Goal: Communication & Community: Answer question/provide support

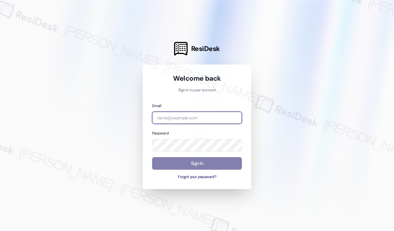
click at [172, 116] on input "email" at bounding box center [197, 118] width 90 height 13
type input "automated-surveys-kane_realty-[PERSON_NAME].roles@kane_[DOMAIN_NAME]"
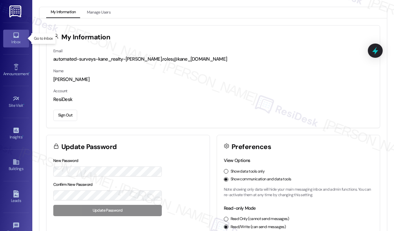
click at [17, 41] on div "Inbox" at bounding box center [16, 42] width 32 height 6
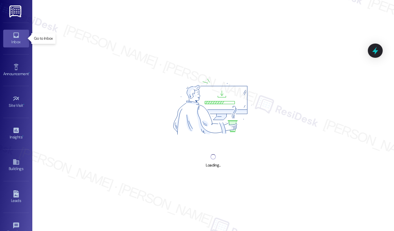
click at [17, 41] on div "Inbox" at bounding box center [16, 42] width 32 height 6
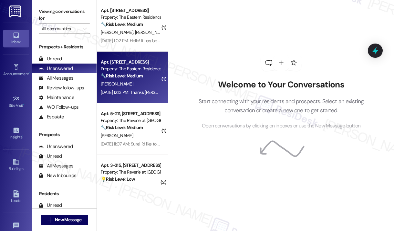
click at [134, 82] on div "[PERSON_NAME]" at bounding box center [130, 84] width 61 height 8
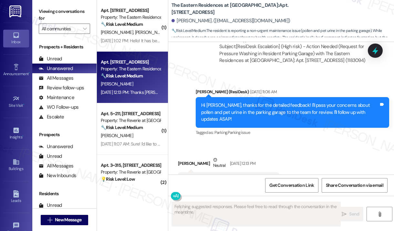
scroll to position [1576, 0]
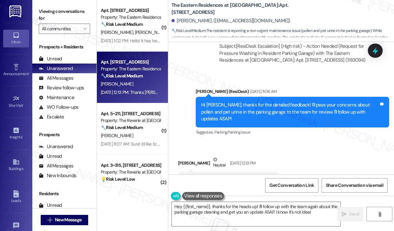
type textarea "Hey {{first_name}}, thanks for the heads up! I'll follow up with the team again…"
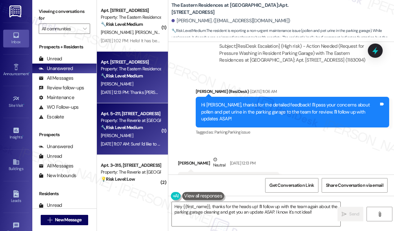
click at [131, 128] on strong "🔧 Risk Level: Medium" at bounding box center [122, 128] width 42 height 6
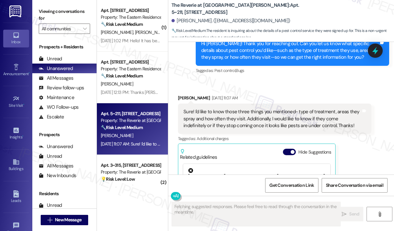
scroll to position [3323, 0]
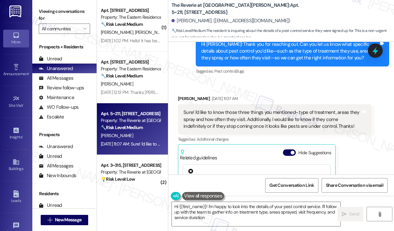
type textarea "Hi {{first_name}}! I'm happy to look into the details of your pest control serv…"
click at [301, 81] on div "Received via SMS [PERSON_NAME] [DATE] 11:07 AM Sure! I'd like to know those thr…" at bounding box center [281, 171] width 226 height 180
click at [286, 81] on div "Received via SMS [PERSON_NAME] [DATE] 11:07 AM Sure! I'd like to know those thr…" at bounding box center [281, 171] width 226 height 180
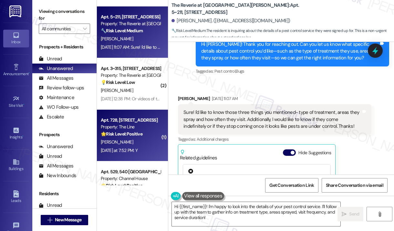
click at [137, 136] on strong "🌟 Risk Level: Positive" at bounding box center [122, 134] width 42 height 6
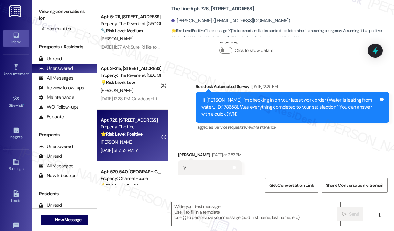
type textarea "Fetching suggested responses. Please feel free to read through the conversation…"
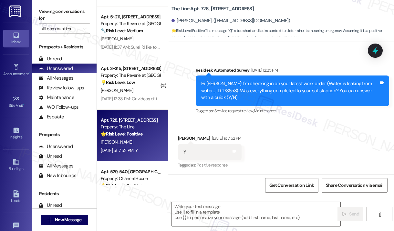
scroll to position [310, 0]
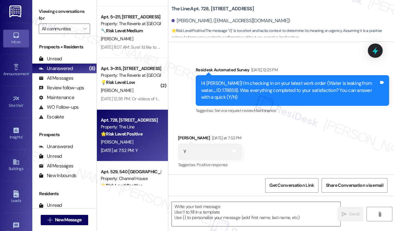
click at [218, 54] on div "Survey, sent via SMS Residesk Automated Survey [DATE] 12:25 PM Hi [PERSON_NAME]…" at bounding box center [281, 86] width 226 height 68
click at [208, 212] on textarea at bounding box center [256, 214] width 169 height 24
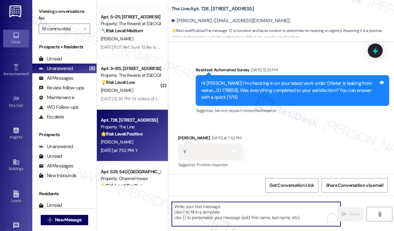
paste textarea "That’s wonderful to hear! We’re so glad that you’re satisfied with the recent w…"
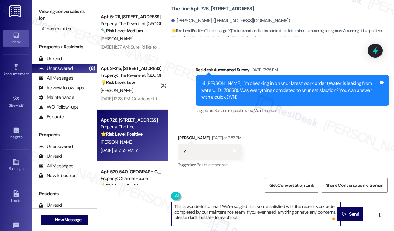
click at [219, 208] on textarea "That’s wonderful to hear! We’re so glad that you’re satisfied with the recent w…" at bounding box center [256, 214] width 169 height 24
type textarea "That’s wonderful to hear, [PERSON_NAME]! We’re so glad that you’re satisfied wi…"
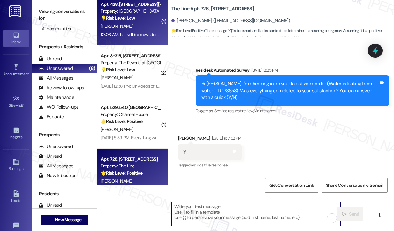
scroll to position [162, 0]
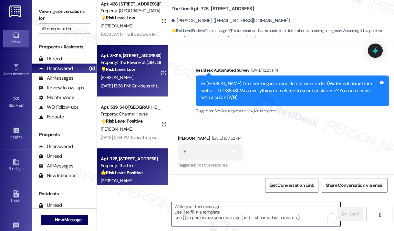
click at [146, 89] on div "[DATE] 12:38 PM: Or videos of that apartment! Just interested in the color and …" at bounding box center [184, 86] width 167 height 6
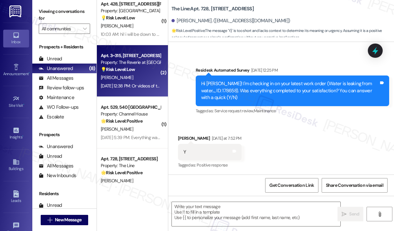
type textarea "Fetching suggested responses. Please feel free to read through the conversation…"
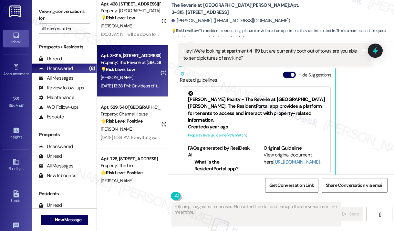
scroll to position [1801, 0]
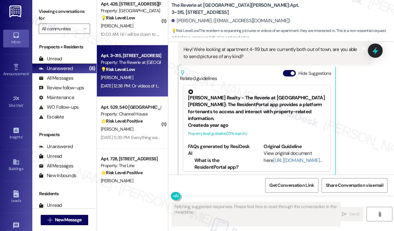
click at [346, 145] on div "Received via SMS [PERSON_NAME] Question [DATE] 12:38 PM Hey! We're looking at a…" at bounding box center [281, 116] width 226 height 201
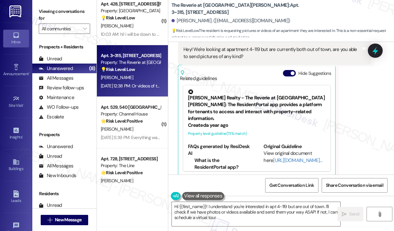
type textarea "Hi {{first_name}}! I understand you're interested in apt 4-119 but are out of t…"
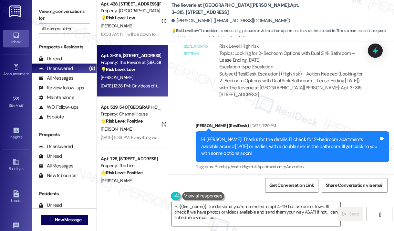
scroll to position [1477, 0]
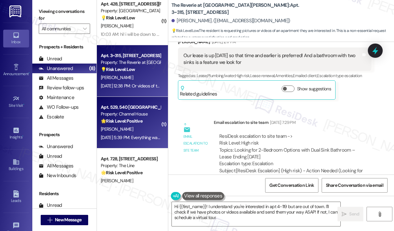
click at [120, 129] on div "[PERSON_NAME]" at bounding box center [130, 129] width 61 height 8
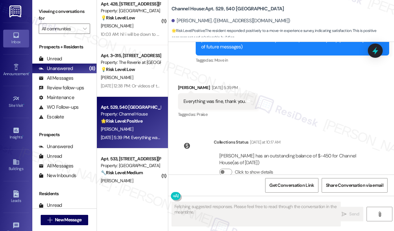
scroll to position [107, 0]
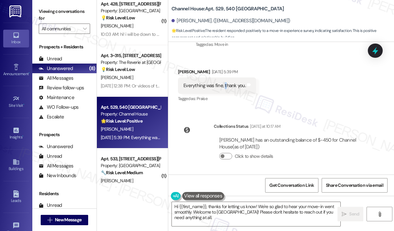
click at [225, 87] on div "Everything was fine, thank you." at bounding box center [215, 85] width 62 height 7
copy div "Everything was fine, thank you. Tags and notes"
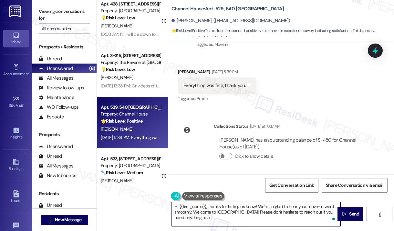
drag, startPoint x: 215, startPoint y: 216, endPoint x: 173, endPoint y: 207, distance: 42.9
click at [173, 207] on textarea "Hi {{first_name}}, thanks for letting us know! We're so glad to hear your move-…" at bounding box center [256, 214] width 169 height 24
click at [207, 207] on textarea "Hi {{first_name}}, thanks for letting us know! We're so glad to hear your move-…" at bounding box center [256, 214] width 169 height 24
drag, startPoint x: 206, startPoint y: 206, endPoint x: 206, endPoint y: 220, distance: 13.6
click at [206, 220] on textarea "Hi {{first_name}}, thanks for letting us know! We're so glad to hear your move-…" at bounding box center [256, 214] width 169 height 24
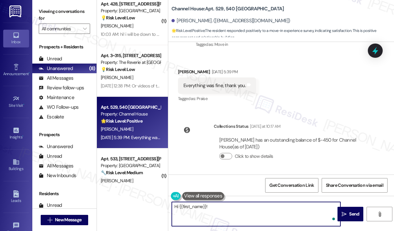
paste textarea "Thank you for reaching out. You mentioned in your move-in survey that everythin…"
type textarea "Hi {{first_name}}! Thank you for reaching out. You mentioned in your move-in su…"
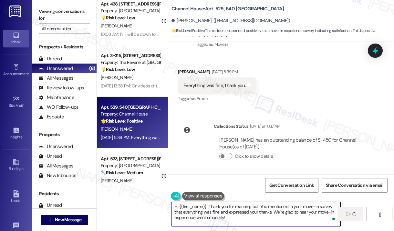
scroll to position [176, 0]
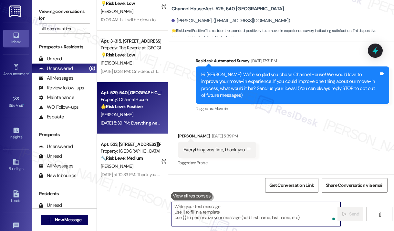
click at [138, 159] on strong "🔧 Risk Level: Medium" at bounding box center [122, 158] width 42 height 6
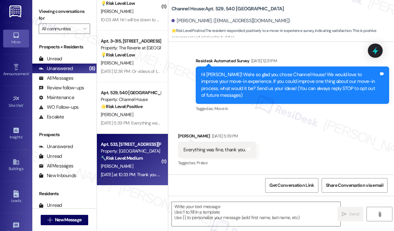
scroll to position [40, 0]
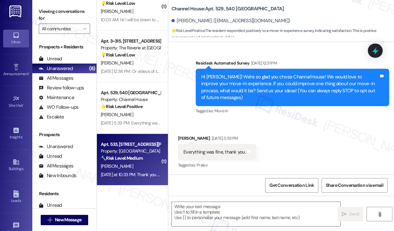
type textarea "Fetching suggested responses. Please feel free to read through the conversation…"
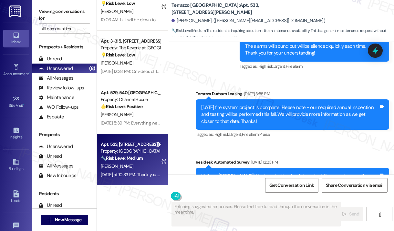
type textarea "Fetching suggested responses. Please feel free to read through the conversation…"
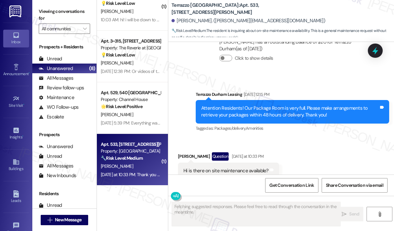
scroll to position [922, 0]
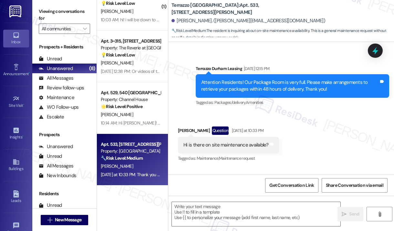
click at [270, 126] on div "Received via SMS [PERSON_NAME] Question [DATE] at 10:33 PM Hi is there on site …" at bounding box center [281, 140] width 226 height 56
click at [241, 149] on div "Hi is there on site maintenance available?" at bounding box center [226, 145] width 85 height 7
copy div "Hi is there on site maintenance available? Tags and notes"
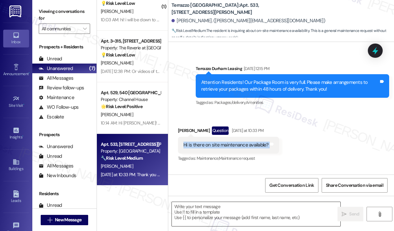
click at [207, 212] on textarea at bounding box center [256, 214] width 169 height 24
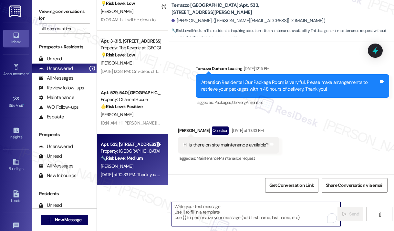
paste textarea "Thank you for reaching out. We apologize for the delayed response. You mentione…"
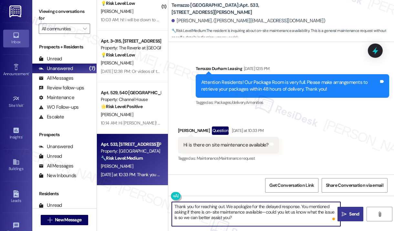
type textarea "Thank you for reaching out. We apologize for the delayed response. You mentione…"
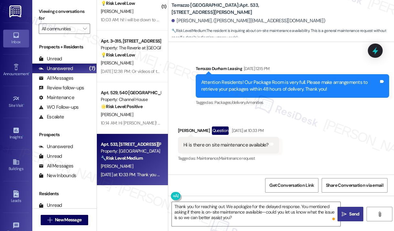
click at [346, 214] on icon "" at bounding box center [344, 214] width 5 height 5
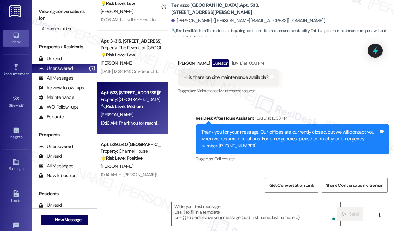
scroll to position [1050, 0]
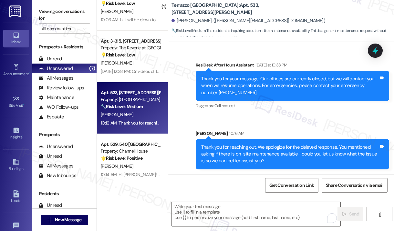
click at [300, 124] on div "Sent via SMS ResiDesk After Hours Assistant [DATE] at 10:33 PM Thank you for yo…" at bounding box center [281, 110] width 226 height 127
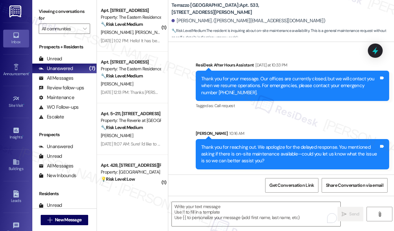
scroll to position [0, 0]
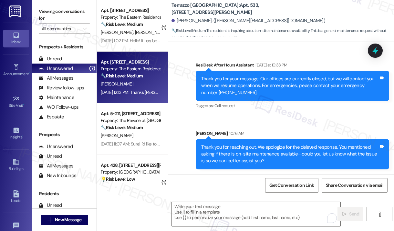
click at [138, 89] on div "[DATE] 12:13 PM: Thanks [PERSON_NAME]! It's really bad 😬 [DATE] 12:13 PM: Thank…" at bounding box center [155, 92] width 109 height 6
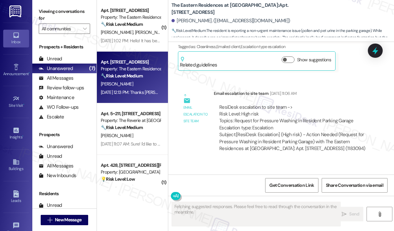
scroll to position [1575, 0]
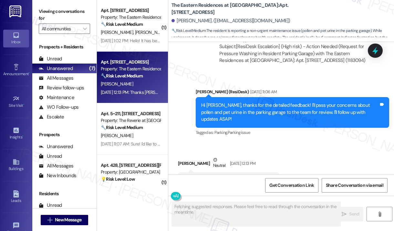
click at [288, 142] on div "Received via SMS [PERSON_NAME] [DATE] 12:13 PM Thanks [PERSON_NAME]! It's reall…" at bounding box center [281, 172] width 226 height 61
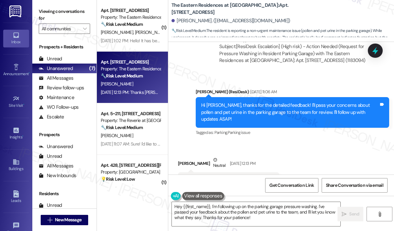
click at [221, 177] on div "Thanks [PERSON_NAME]! It's really bad 😬" at bounding box center [227, 180] width 86 height 7
click at [216, 177] on div "Thanks [PERSON_NAME]! It's really bad 😬" at bounding box center [227, 180] width 86 height 7
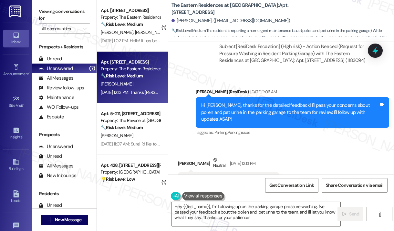
drag, startPoint x: 211, startPoint y: 152, endPoint x: 237, endPoint y: 152, distance: 26.8
click at [237, 177] on div "Thanks [PERSON_NAME]! It's really bad 😬" at bounding box center [227, 180] width 86 height 7
copy div "It's really bad"
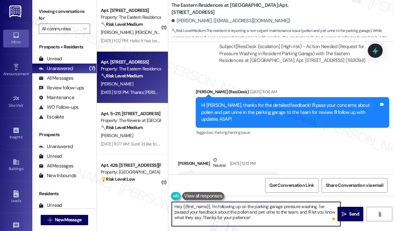
drag, startPoint x: 252, startPoint y: 218, endPoint x: 210, endPoint y: 205, distance: 43.6
click at [210, 205] on textarea "Hey {{first_name}}, I'm following up on the parking garage pressure washing. I'…" at bounding box center [256, 214] width 169 height 24
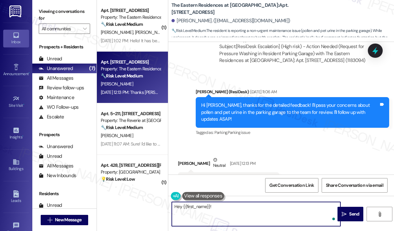
paste textarea "Thank you for reaching out. You mentioned that it’s really bad—did you notice i…"
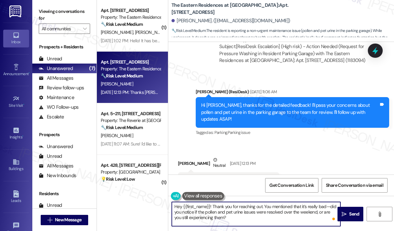
click at [329, 206] on textarea "Hey {{first_name}}! Thank you for reaching out. You mentioned that it’s really …" at bounding box center [256, 214] width 169 height 24
click at [331, 207] on textarea "Hey {{first_name}}! Thank you for reaching out. You mentioned that it’s really …" at bounding box center [256, 214] width 169 height 24
click at [280, 215] on textarea "Hey {{first_name}}! Did you notice if the pollen and pet urine issues were reso…" at bounding box center [256, 214] width 169 height 24
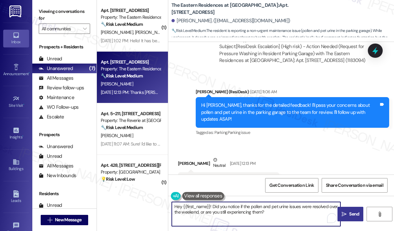
type textarea "Hey {{first_name}}! Did you notice if the pollen and pet urine issues were reso…"
click at [351, 214] on span "Send" at bounding box center [354, 214] width 10 height 7
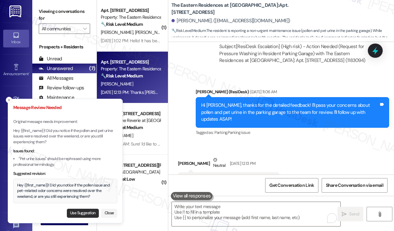
click at [86, 212] on button "Use Suggestion" at bounding box center [83, 213] width 32 height 9
type textarea "Hey {{first_name}}! Did you notice if the pollen issue and pet-related odor con…"
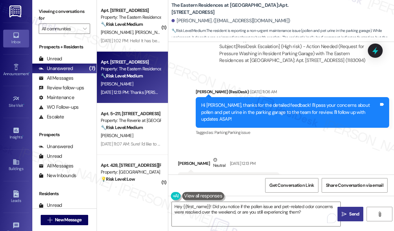
click at [348, 213] on span "Send" at bounding box center [354, 214] width 13 height 7
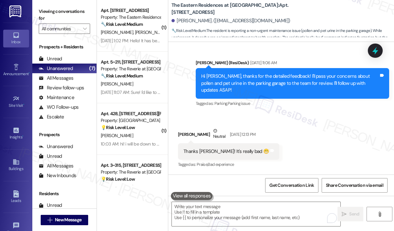
scroll to position [1628, 0]
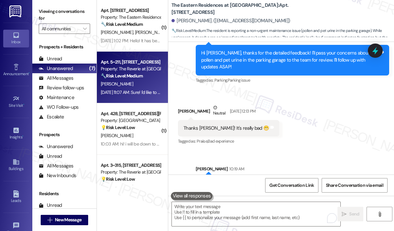
click at [145, 93] on div "[DATE] 11:07 AM: Sure! I'd like to know those three things you mentioned- type …" at bounding box center [345, 92] width 489 height 6
type textarea "Fetching suggested responses. Please feel free to read through the conversation…"
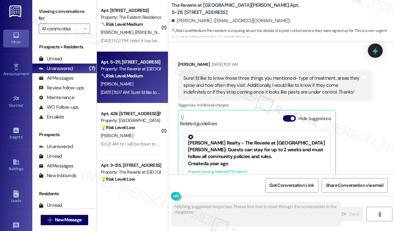
scroll to position [3323, 0]
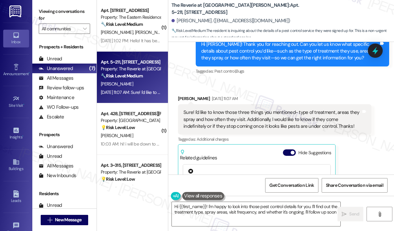
type textarea "Hi {{first_name}}! I'm happy to look into those pest control details for you. I…"
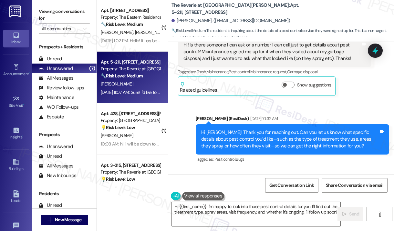
scroll to position [3194, 0]
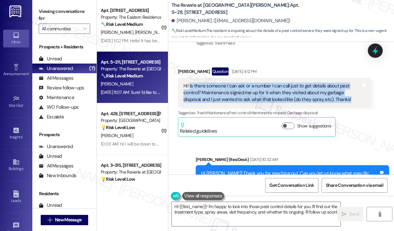
drag, startPoint x: 336, startPoint y: 78, endPoint x: 189, endPoint y: 62, distance: 147.9
click at [189, 83] on div "Hi! Is there someone I can ask or a number I can call just to get details about…" at bounding box center [273, 93] width 178 height 21
copy div "Is there someone I can ask or a number I can call just to get details about pes…"
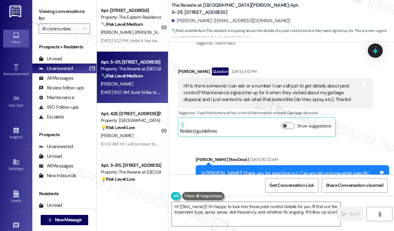
click at [304, 152] on div "Sent via SMS [PERSON_NAME] (ResiDesk) [DATE] 10:32 AM Hi [PERSON_NAME]! Thank y…" at bounding box center [292, 181] width 203 height 59
click at [373, 49] on icon at bounding box center [375, 50] width 11 height 11
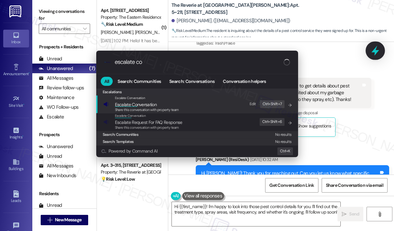
type input "escalate con"
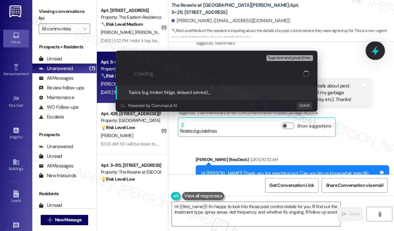
type input "Question About Pest Control Services"
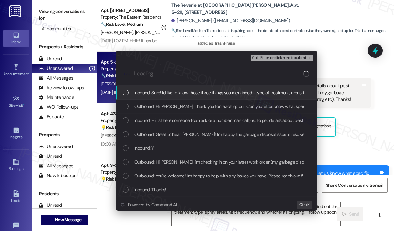
click at [221, 94] on span "Inbound: Sure! I'd like to know those three things you mentioned- type of treat…" at bounding box center [372, 92] width 476 height 7
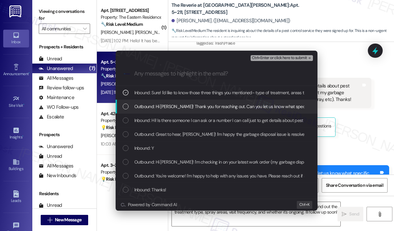
click at [220, 105] on span "Outbound: Hi [PERSON_NAME]! Thank you for reaching out. Can you let us know wha…" at bounding box center [375, 106] width 482 height 7
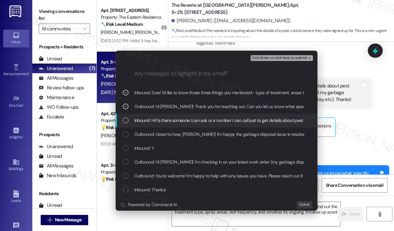
click at [220, 121] on span "Inbound: Hi! Is there someone I can ask or a number I can call just to get deta…" at bounding box center [370, 120] width 473 height 7
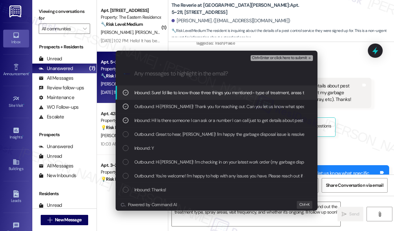
click at [278, 57] on span "Ctrl+Enter or click here to submit" at bounding box center [279, 58] width 55 height 5
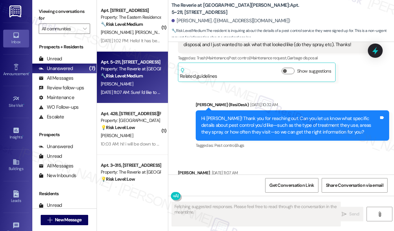
scroll to position [3388, 0]
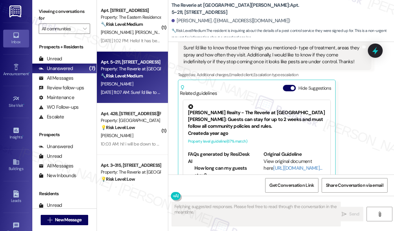
click at [363, 130] on div "[PERSON_NAME] [DATE] 11:07 AM Sure! I'd like to know those three things you men…" at bounding box center [275, 111] width 194 height 161
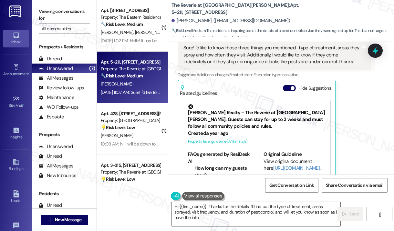
type textarea "Hi {{first_name}}! Thanks for the details. I'll find out the type of treatment,…"
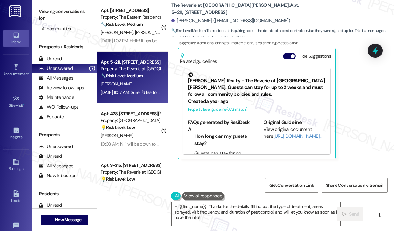
scroll to position [3454, 0]
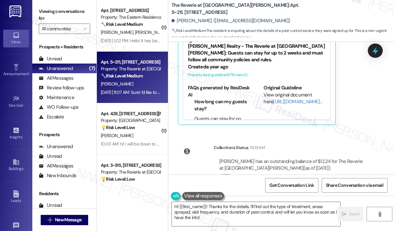
click at [358, 115] on div "Survey, sent via SMS Residesk Automated Survey [DATE] 1:26 PM Hi [PERSON_NAME],…" at bounding box center [281, 108] width 226 height 133
click at [354, 110] on div "Survey, sent via SMS Residesk Automated Survey [DATE] 1:26 PM Hi [PERSON_NAME],…" at bounding box center [281, 108] width 226 height 133
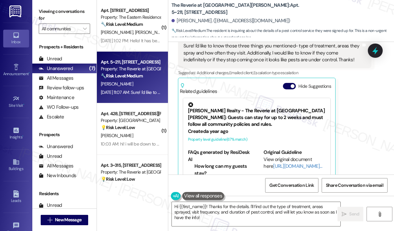
scroll to position [3325, 0]
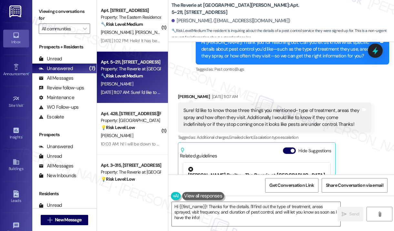
click at [356, 133] on div "[PERSON_NAME] [DATE] 11:07 AM Sure! I'd like to know those three things you men…" at bounding box center [275, 173] width 194 height 161
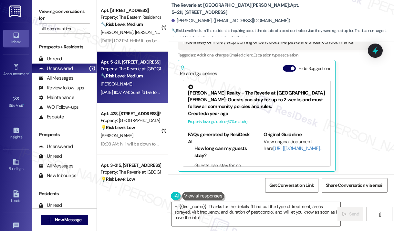
scroll to position [3454, 0]
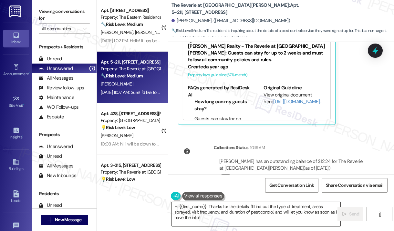
click at [257, 217] on textarea "Hi {{first_name}}! Thanks for the details. I'll find out the type of treatment,…" at bounding box center [256, 214] width 169 height 24
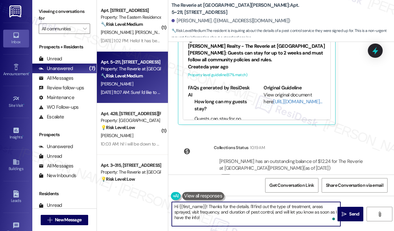
click at [271, 215] on textarea "Hi {{first_name}}! Thanks for the details. I'll find out the type of treatment,…" at bounding box center [256, 214] width 169 height 24
click at [282, 215] on textarea "Hi {{first_name}}! Thanks for the details. I'll find out the type of treatment,…" at bounding box center [256, 214] width 169 height 24
click at [344, 214] on icon "" at bounding box center [344, 214] width 5 height 5
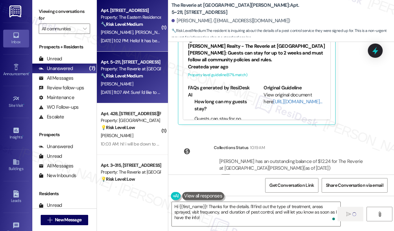
click at [135, 38] on div "[DATE] 1:02 PM: Hello! It has been another nearly 6 weeks and the peloton still…" at bounding box center [281, 41] width 360 height 6
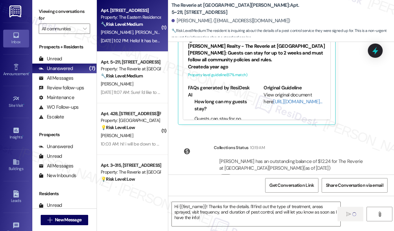
type textarea "Fetching suggested responses. Please feel free to read through the conversation…"
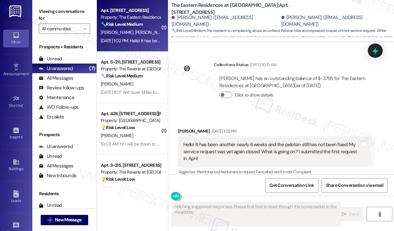
scroll to position [2865, 0]
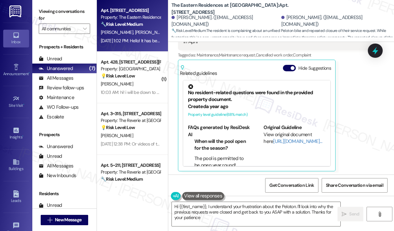
type textarea "Hi {{first_name}}, I understand your frustration about the Peloton. I'll look i…"
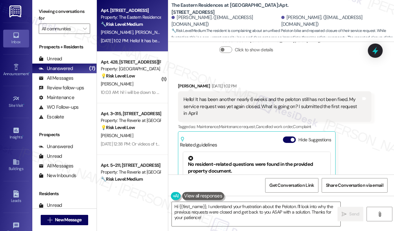
scroll to position [2768, 0]
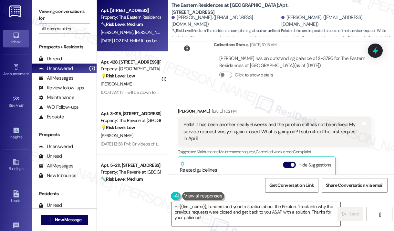
click at [310, 100] on div "Received via SMS [PERSON_NAME] [DATE] 1:02 PM Hello! It has been another nearly…" at bounding box center [281, 183] width 226 height 180
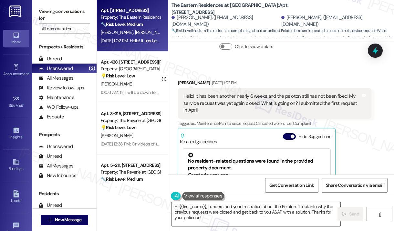
scroll to position [2800, 0]
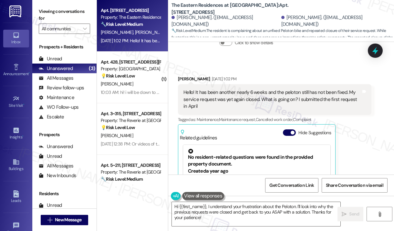
click at [353, 141] on div "[PERSON_NAME] [DATE] 1:02 PM Hello! It has been another nearly 6 weeks and the …" at bounding box center [275, 156] width 194 height 161
click at [366, 151] on div "[PERSON_NAME] [DATE] 1:02 PM Hello! It has been another nearly 6 weeks and the …" at bounding box center [275, 156] width 194 height 161
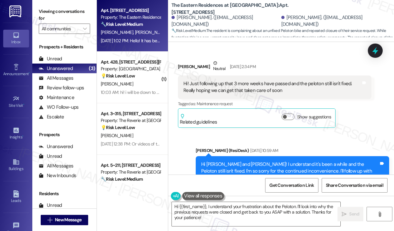
scroll to position [2090, 0]
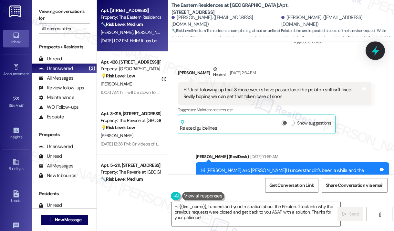
click at [376, 52] on icon at bounding box center [376, 51] width 8 height 10
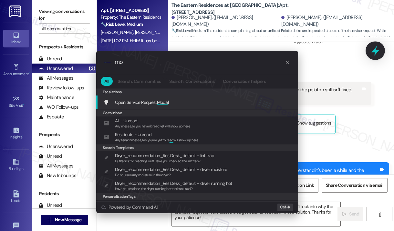
type input "m"
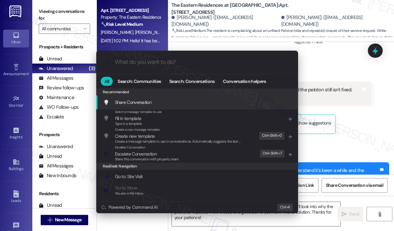
click at [375, 121] on div ".cls-1{fill:#0a055f;}.cls-2{fill:#0cc4c4;} resideskLogoBlueOrange All Search: C…" at bounding box center [197, 115] width 394 height 231
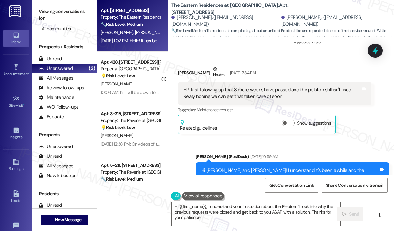
click at [323, 6] on div "The Eastern Residences at [GEOGRAPHIC_DATA]: Apt. 3000, [STREET_ADDRESS][PERSON…" at bounding box center [283, 20] width 223 height 36
click at [374, 10] on div "The Eastern Residences at [GEOGRAPHIC_DATA]: Apt. 3000, [STREET_ADDRESS][PERSON…" at bounding box center [283, 20] width 223 height 36
click at [327, 68] on div "[PERSON_NAME] Neutral [DATE] 2:34 PM" at bounding box center [275, 74] width 194 height 16
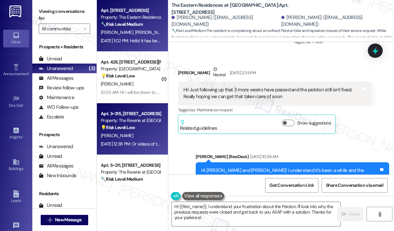
click at [152, 139] on div "[PERSON_NAME]" at bounding box center [130, 136] width 61 height 8
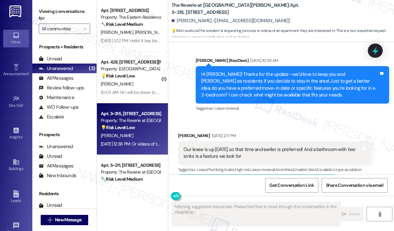
scroll to position [1801, 0]
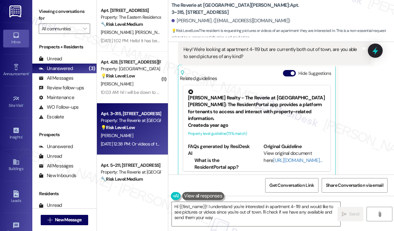
type textarea "Hi {{first_name}}! I understand you're interested in apartment 4-119 and would …"
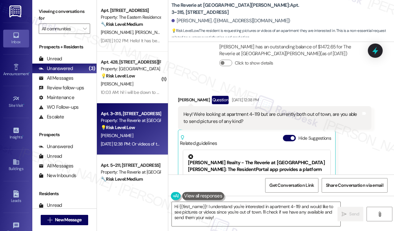
scroll to position [1704, 0]
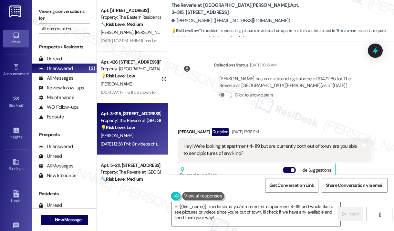
click at [320, 113] on div "Received via SMS [PERSON_NAME] Question [DATE] 12:38 PM Hey! We're looking at a…" at bounding box center [281, 213] width 226 height 201
click at [319, 13] on div "The Reverie at [GEOGRAPHIC_DATA][PERSON_NAME]: Apt. 3~315, [STREET_ADDRESS] [PE…" at bounding box center [283, 20] width 223 height 36
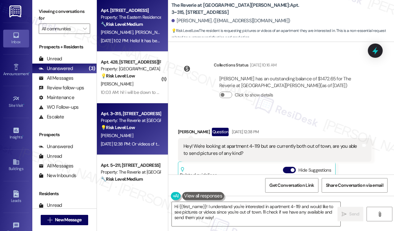
click at [140, 41] on div "[DATE] 1:02 PM: Hello! It has been another nearly 6 weeks and the peloton still…" at bounding box center [281, 41] width 360 height 6
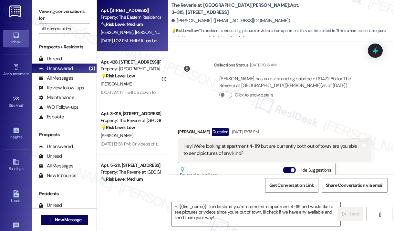
type textarea "Fetching suggested responses. Please feel free to read through the conversation…"
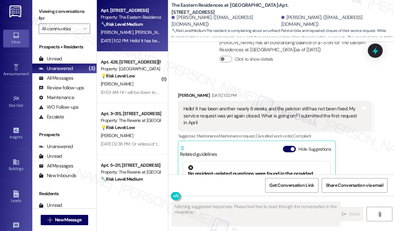
scroll to position [2768, 0]
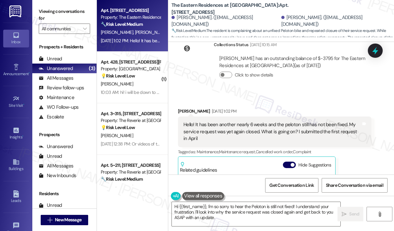
click at [321, 108] on div "[PERSON_NAME] [DATE] 1:02 PM" at bounding box center [275, 112] width 194 height 9
click at [307, 94] on div "Received via SMS [PERSON_NAME] [DATE] 1:02 PM Hello! It has been another nearly…" at bounding box center [281, 183] width 226 height 180
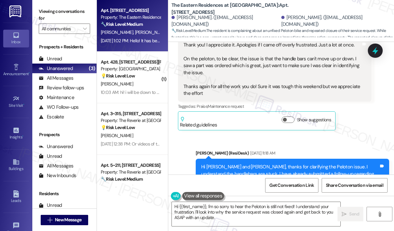
scroll to position [2639, 0]
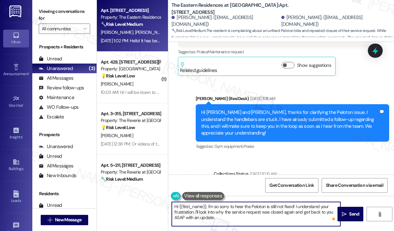
drag, startPoint x: 225, startPoint y: 219, endPoint x: 180, endPoint y: 203, distance: 48.1
click at [180, 203] on textarea "Hi {{first_name}}, I'm so sorry to hear the Peloton is still not fixed! I under…" at bounding box center [256, 214] width 169 height 24
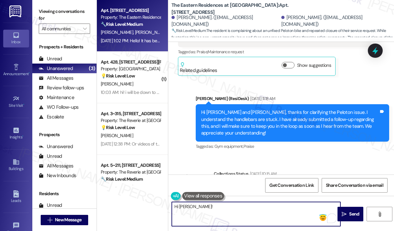
paste textarea "Thank you for reaching out. I checked the work order submitted on 07/11, which …"
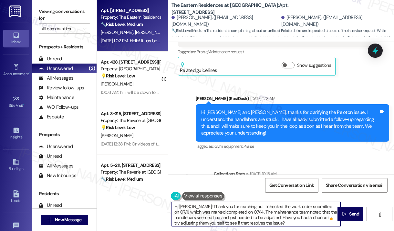
type textarea "Hi [PERSON_NAME]! Thank you for reaching out. I checked the work order submitte…"
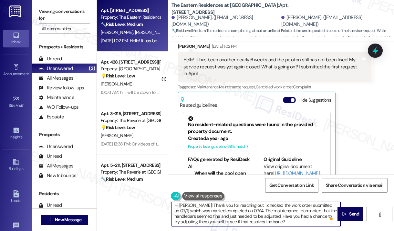
scroll to position [1, 0]
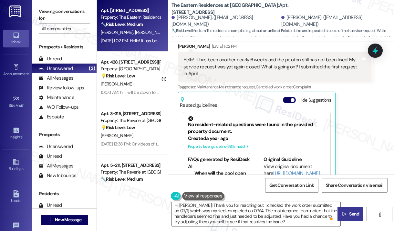
click at [346, 213] on icon "" at bounding box center [344, 214] width 5 height 5
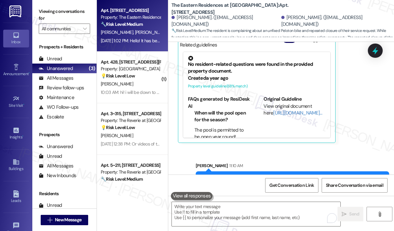
scroll to position [2931, 0]
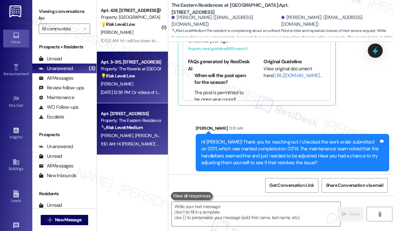
click at [150, 81] on div "[PERSON_NAME]" at bounding box center [130, 84] width 61 height 8
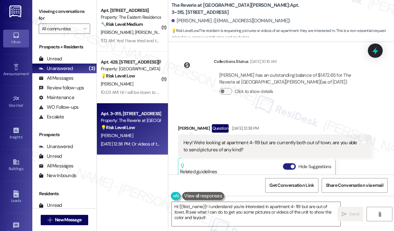
scroll to position [1704, 0]
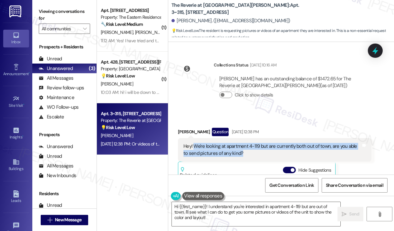
drag, startPoint x: 257, startPoint y: 110, endPoint x: 194, endPoint y: 102, distance: 63.6
click at [194, 143] on div "Hey! We're looking at apartment 4-119 but are currently both out of town, are y…" at bounding box center [273, 150] width 178 height 14
copy div "We're looking at apartment 4-119 but are currently both out of town, are you ab…"
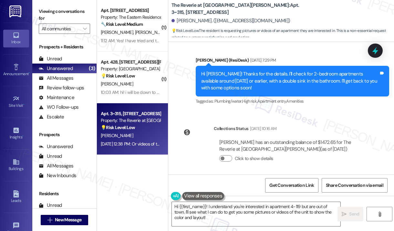
scroll to position [1639, 0]
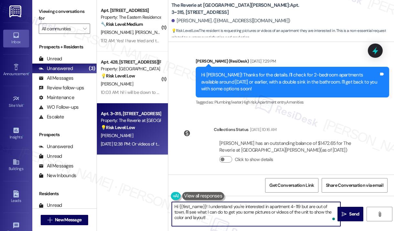
drag, startPoint x: 215, startPoint y: 216, endPoint x: 208, endPoint y: 206, distance: 12.3
click at [208, 206] on textarea "Hi {{first_name}}! I understand you're interested in apartment 4-119 but are ou…" at bounding box center [256, 214] width 169 height 24
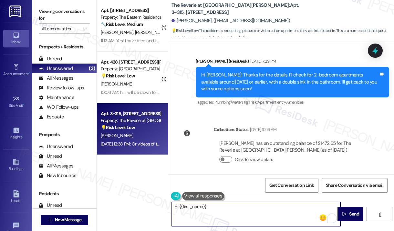
paste textarea "Thank you for reaching out. I understand you’re interested in apartment 4-119 a…"
type textarea "Hi {{first_name}}! Thank you for reaching out. I understand you’re interested i…"
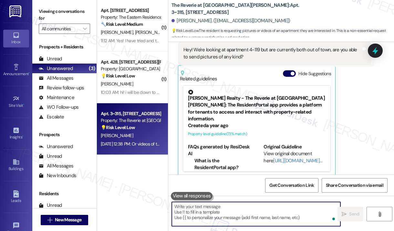
scroll to position [1801, 0]
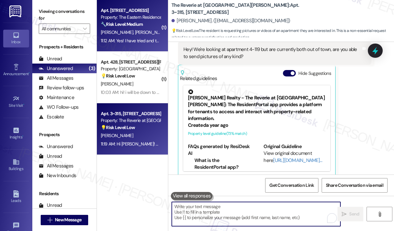
click at [129, 37] on div "11:12 AM: Yes! I have tried and the same issue is still there. You can't raise …" at bounding box center [130, 41] width 61 height 8
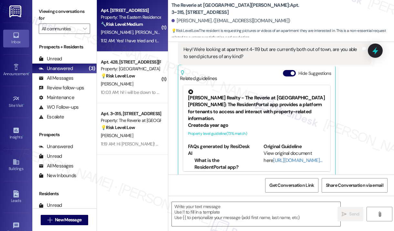
type textarea "Fetching suggested responses. Please feel free to read through the conversation…"
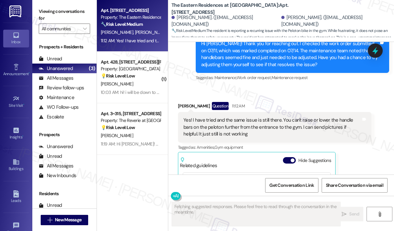
scroll to position [2932, 0]
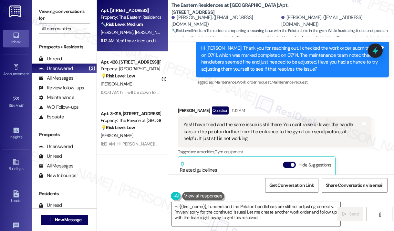
type textarea "Hi {{first_name}}, I understand the Peloton handlebars are still not adjusting …"
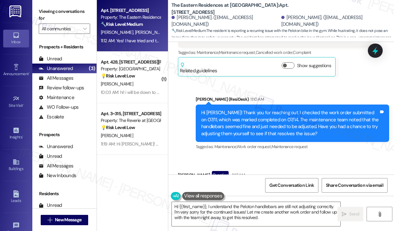
scroll to position [2835, 0]
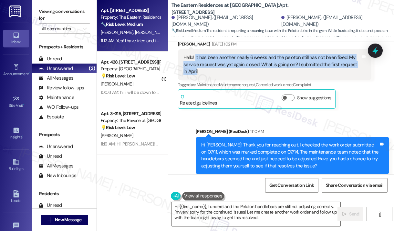
drag, startPoint x: 233, startPoint y: 70, endPoint x: 195, endPoint y: 56, distance: 39.9
click at [195, 56] on div "Hello! It has been another nearly 6 weeks and the peloton still has not been fi…" at bounding box center [273, 64] width 178 height 21
copy div "It has been another nearly 6 weeks and the peloton still has not been fixed. My…"
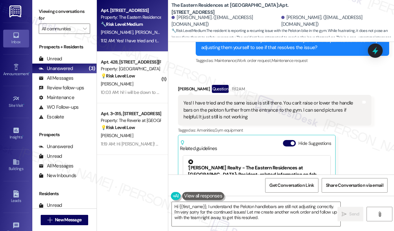
scroll to position [2965, 0]
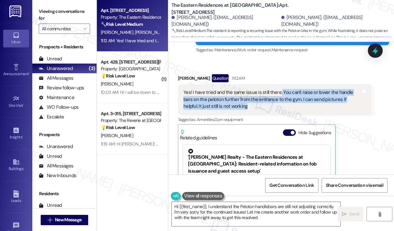
drag, startPoint x: 236, startPoint y: 107, endPoint x: 279, endPoint y: 93, distance: 44.8
click at [279, 93] on div "Yes! I have tried and the same issue is still there. You can't raise or lower t…" at bounding box center [273, 99] width 178 height 21
click at [288, 100] on div "Yes! I have tried and the same issue is still there. You can't raise or lower t…" at bounding box center [273, 99] width 178 height 21
drag, startPoint x: 289, startPoint y: 100, endPoint x: 280, endPoint y: 92, distance: 12.6
click at [280, 92] on div "Yes! I have tried and the same issue is still there. You can't raise or lower t…" at bounding box center [273, 99] width 178 height 21
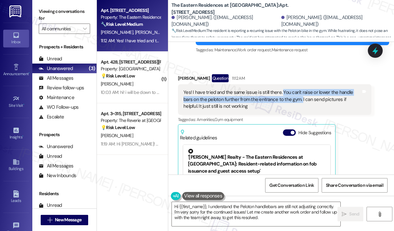
copy div "You can't raise or lower the handle bars on the peloton further from the entran…"
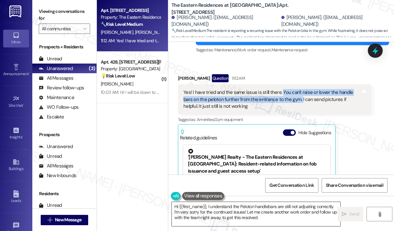
click at [271, 215] on textarea "Hi {{first_name}}, I understand the Peloton handlebars are still not adjusting …" at bounding box center [256, 214] width 169 height 24
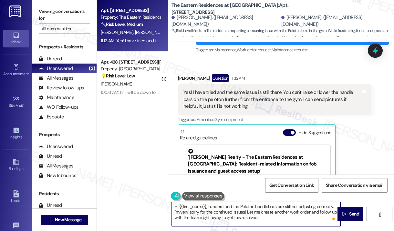
click at [270, 215] on textarea "Hi {{first_name}}, I understand the Peloton handlebars are still not adjusting …" at bounding box center [256, 214] width 169 height 24
click at [287, 216] on textarea "Hi {{first_name}}, I understand the Peloton handlebars are still not adjusting …" at bounding box center [256, 214] width 169 height 24
click at [346, 212] on icon "" at bounding box center [344, 214] width 5 height 5
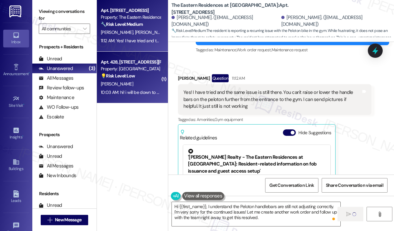
click at [156, 91] on div "10:03 AM: hi! i will be down to pickup my hang tag for the parking sometime [DA…" at bounding box center [243, 92] width 285 height 6
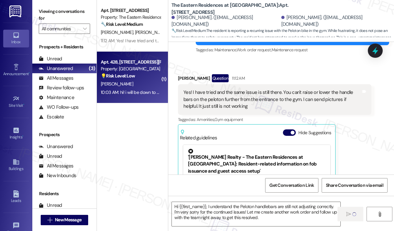
type textarea "Fetching suggested responses. Please feel free to read through the conversation…"
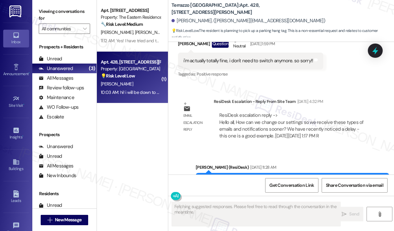
scroll to position [1787, 0]
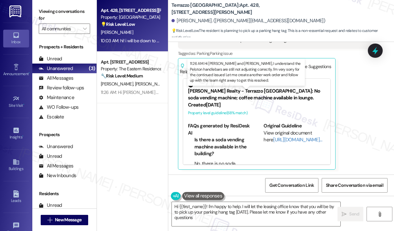
type textarea "Hi {{first_name}}! I'm happy to help. I will let the leasing office know that y…"
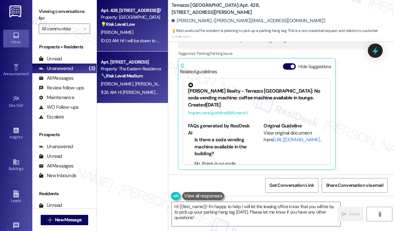
click at [122, 68] on div "Property: The Eastern Residences at [GEOGRAPHIC_DATA]" at bounding box center [131, 69] width 60 height 7
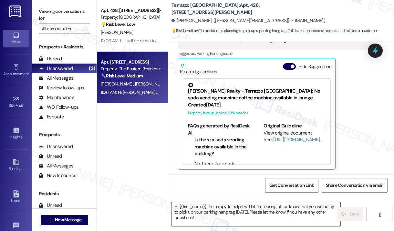
type textarea "Fetching suggested responses. Please feel free to read through the conversation…"
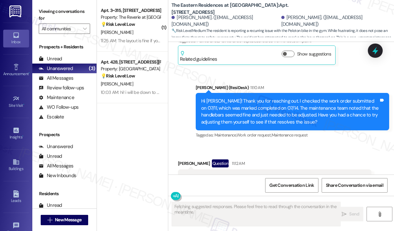
scroll to position [2868, 0]
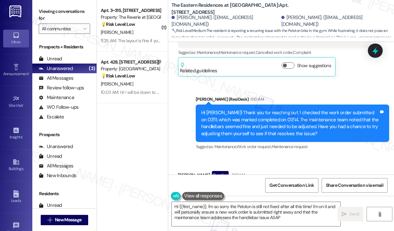
type textarea "Hi {{first_name}}, I'm so sorry the Peloton is still not fixed after all this t…"
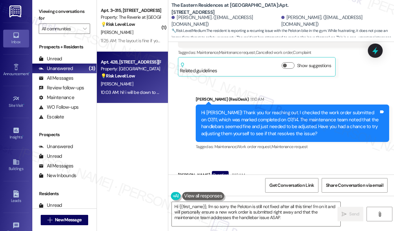
click at [131, 62] on div "Apt. 428, [STREET_ADDRESS][PERSON_NAME]" at bounding box center [131, 62] width 60 height 7
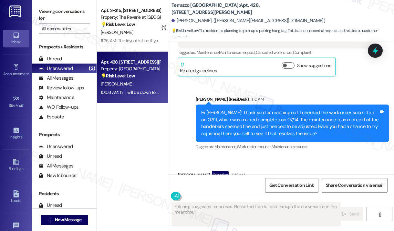
scroll to position [1787, 0]
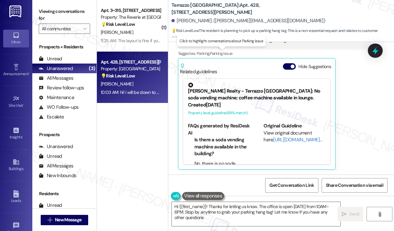
type textarea "Hi {{first_name}}! Thanks for letting us know. The office is open [DATE] from 1…"
